Goal: Information Seeking & Learning: Understand process/instructions

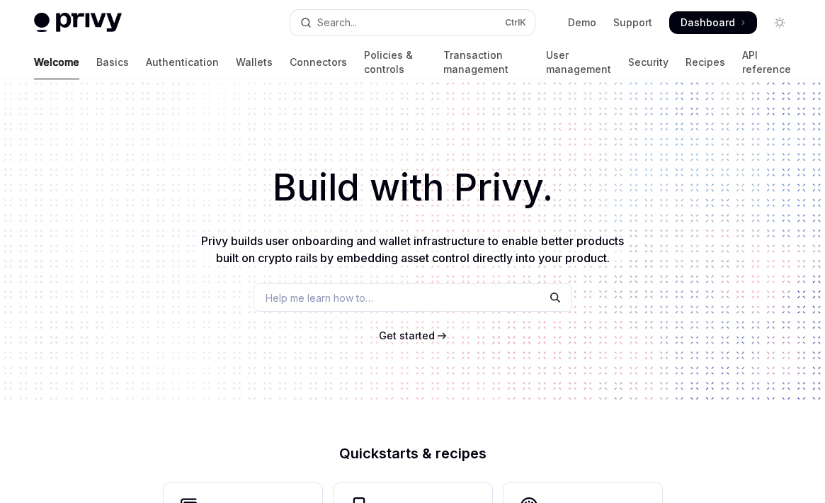
click at [406, 336] on span "Get started" at bounding box center [407, 335] width 56 height 12
